Goal: Go to known website: Go to known website

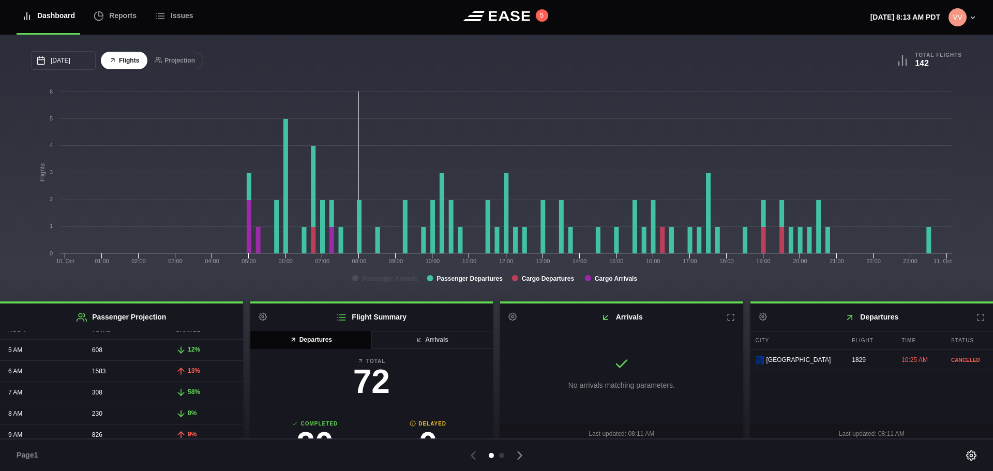
scroll to position [52, 0]
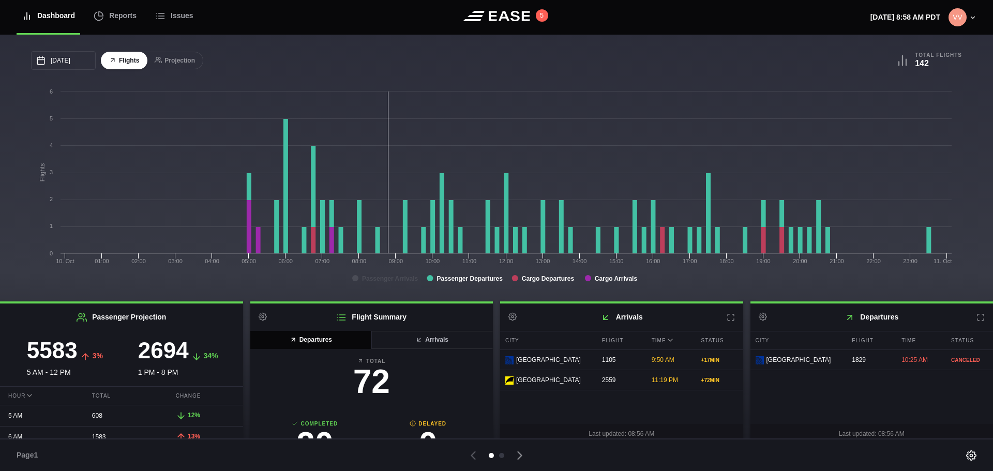
click at [727, 321] on icon at bounding box center [731, 318] width 8 height 8
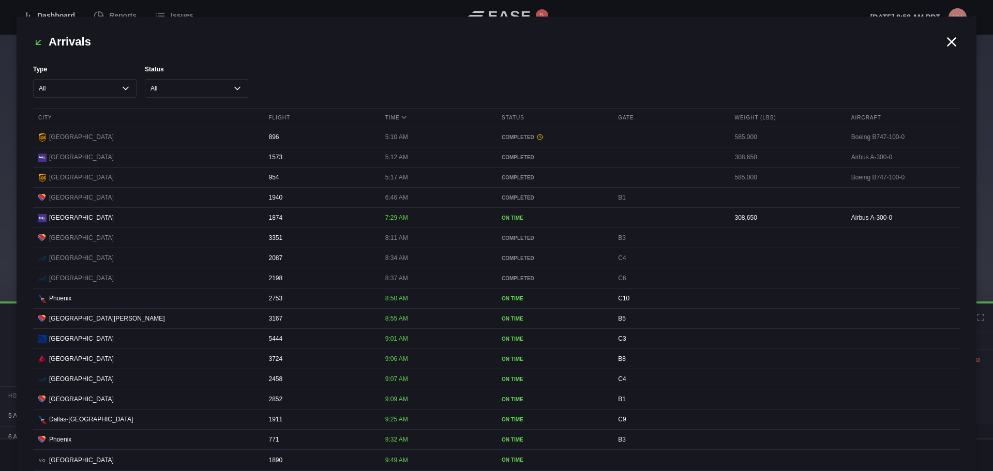
scroll to position [52, 0]
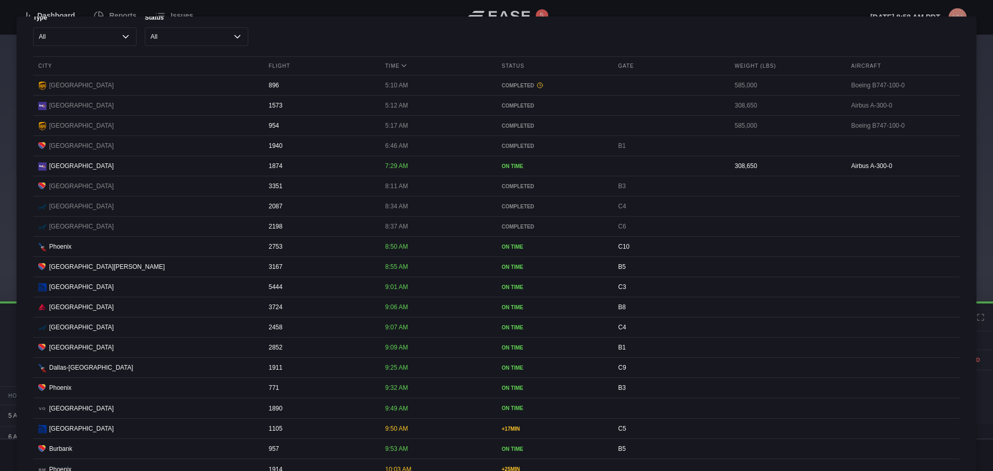
click at [623, 16] on div at bounding box center [496, 235] width 993 height 471
